Goal: Navigation & Orientation: Find specific page/section

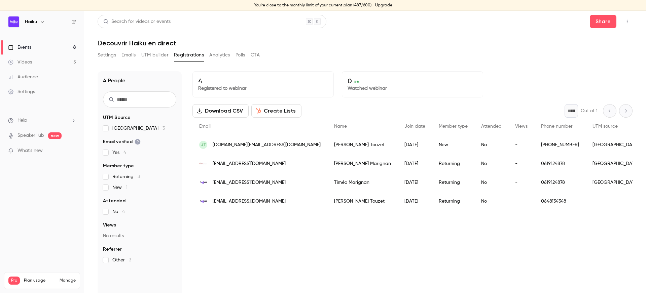
click at [48, 49] on link "Events 8" at bounding box center [42, 47] width 84 height 15
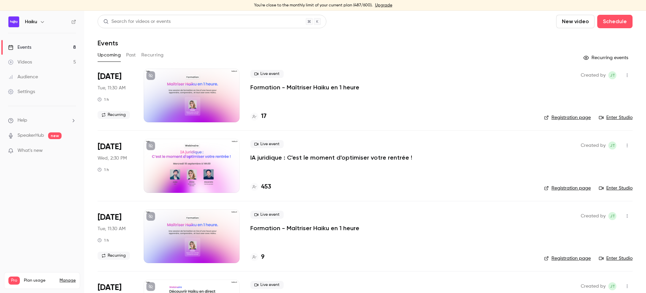
click at [197, 162] on div at bounding box center [192, 166] width 96 height 54
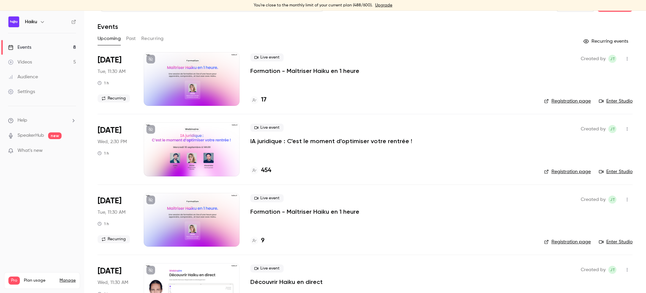
scroll to position [17, 0]
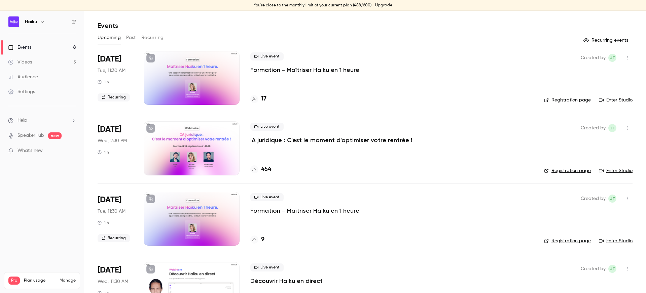
click at [129, 33] on button "Past" at bounding box center [131, 37] width 10 height 11
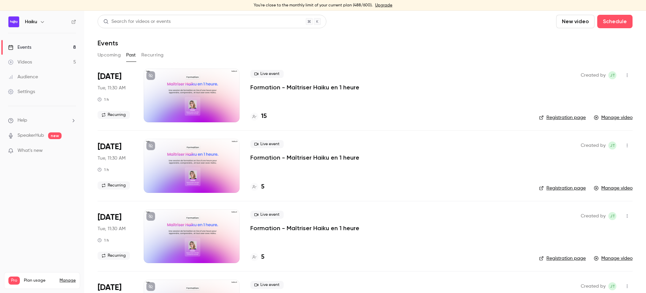
click at [106, 52] on button "Upcoming" at bounding box center [109, 55] width 23 height 11
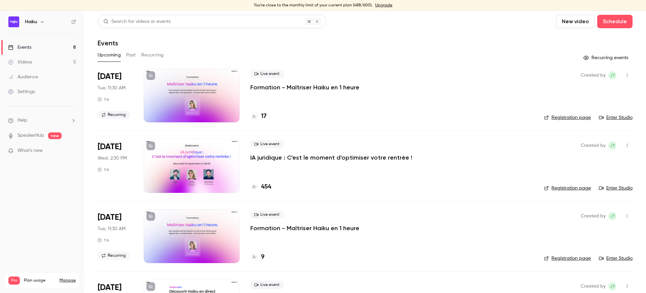
click at [207, 93] on div at bounding box center [192, 96] width 96 height 54
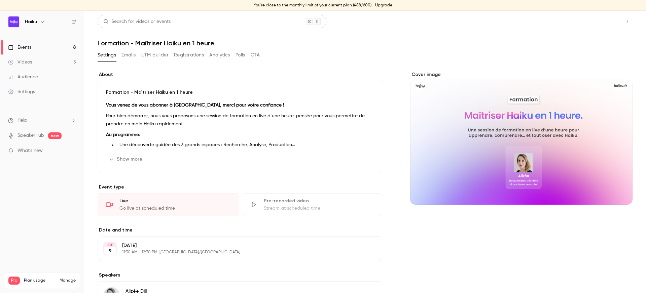
click at [595, 24] on button "Share" at bounding box center [603, 21] width 27 height 13
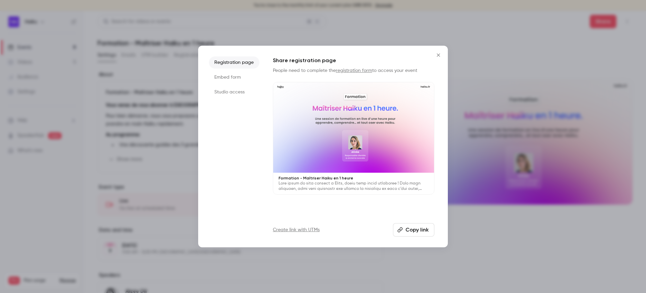
click at [439, 55] on icon "Close" at bounding box center [438, 54] width 8 height 5
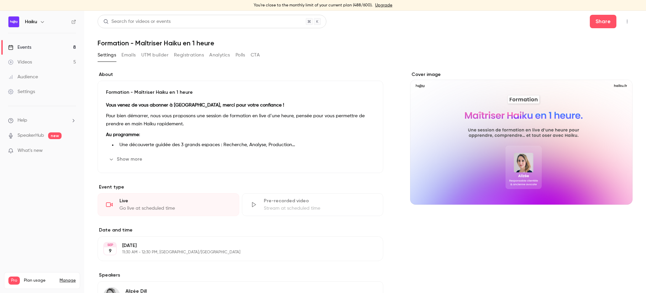
click at [622, 21] on button "button" at bounding box center [626, 21] width 11 height 11
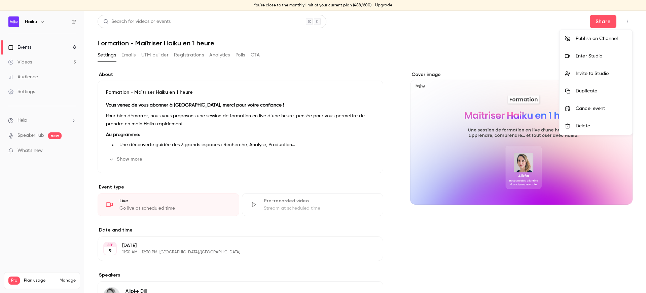
click at [591, 58] on div "Enter Studio" at bounding box center [600, 56] width 51 height 7
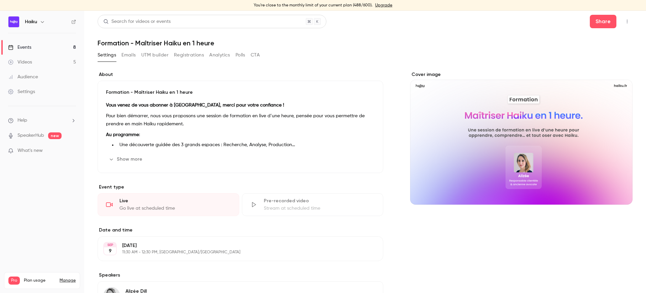
click at [25, 49] on div "Events" at bounding box center [19, 47] width 23 height 7
